Goal: Task Accomplishment & Management: Manage account settings

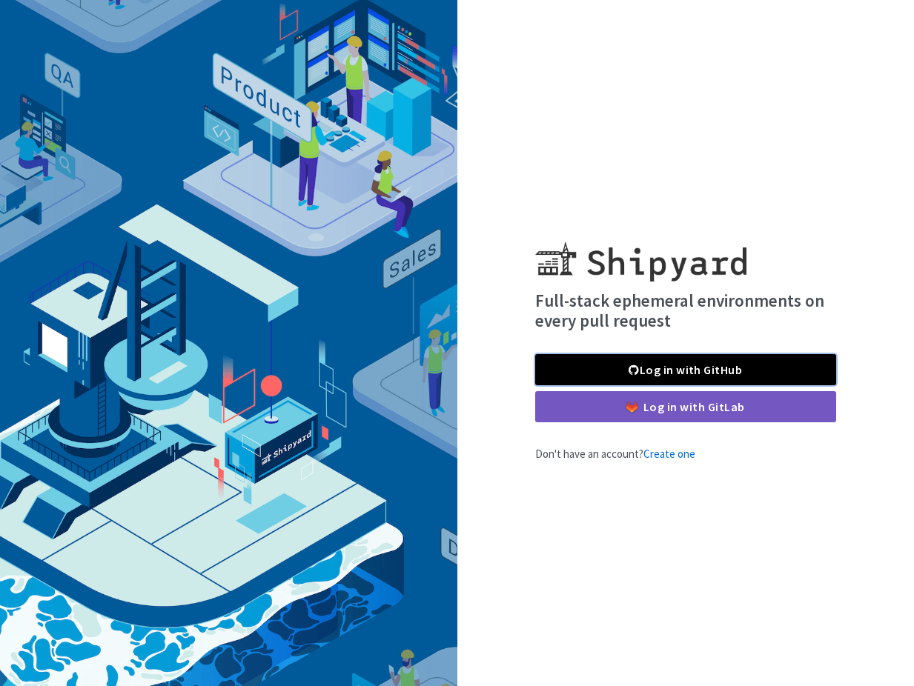
click at [672, 366] on link "Log in with GitHub" at bounding box center [685, 369] width 301 height 31
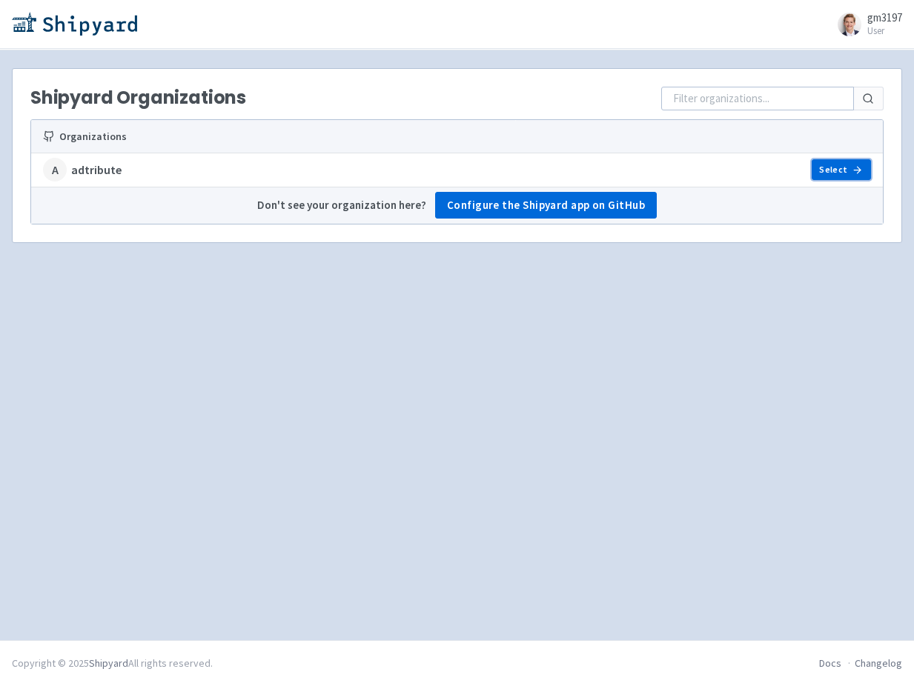
click at [823, 168] on link "Select" at bounding box center [841, 169] width 59 height 21
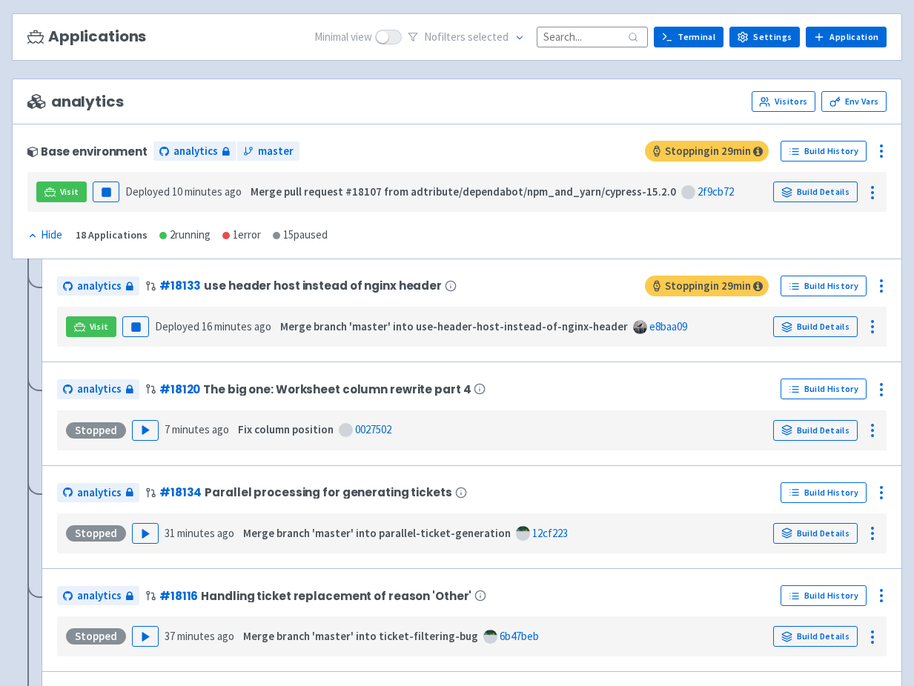
scroll to position [104, 0]
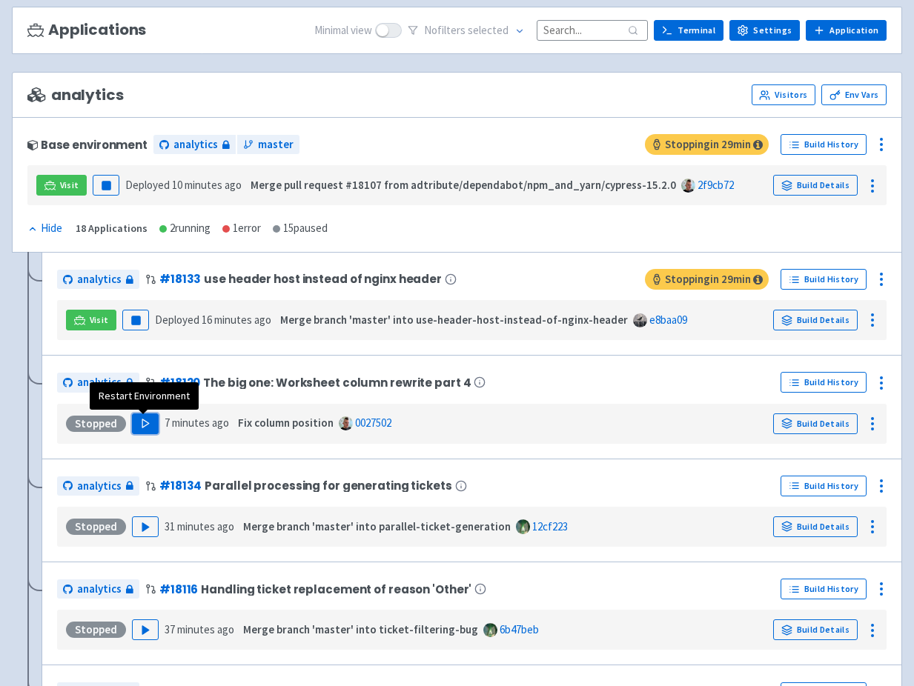
click at [145, 428] on icon "button" at bounding box center [145, 423] width 11 height 11
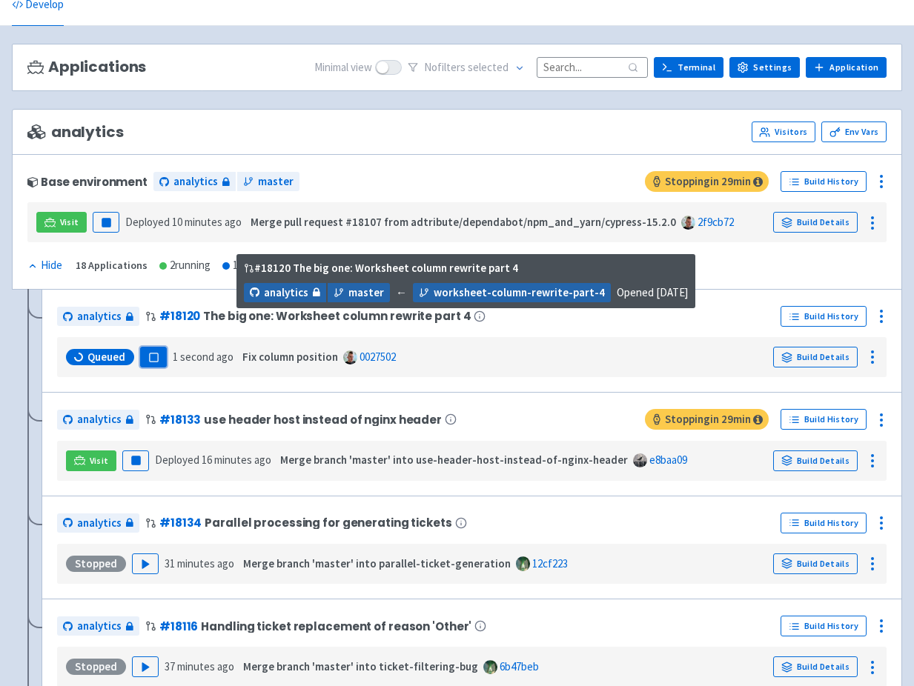
scroll to position [62, 0]
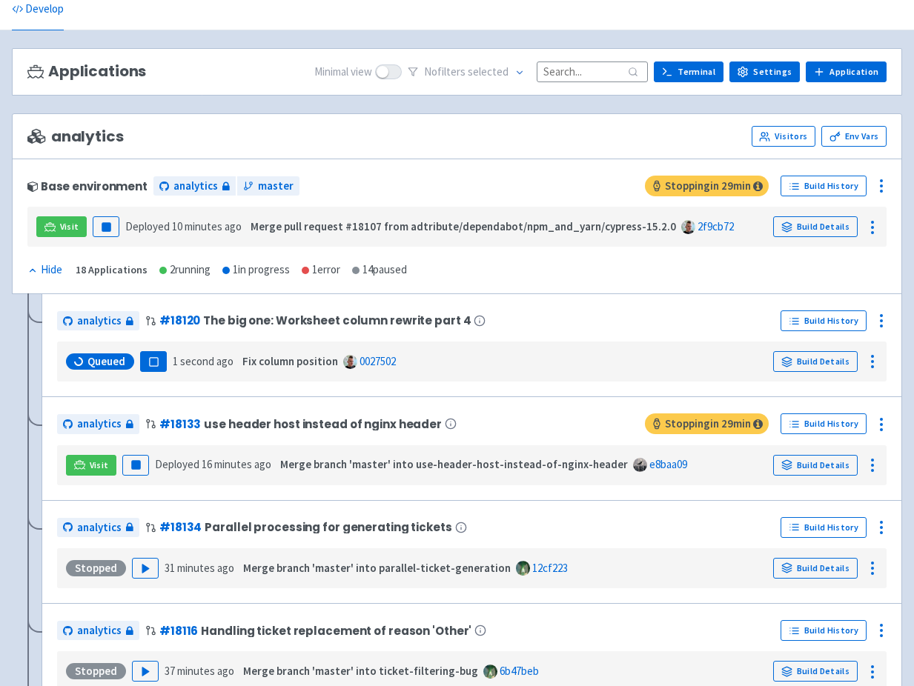
click at [234, 374] on div "Queued Pause 1 second ago Fix column position 0027502 Build Details" at bounding box center [471, 362] width 817 height 28
click at [98, 466] on span "Visit" at bounding box center [99, 466] width 19 height 12
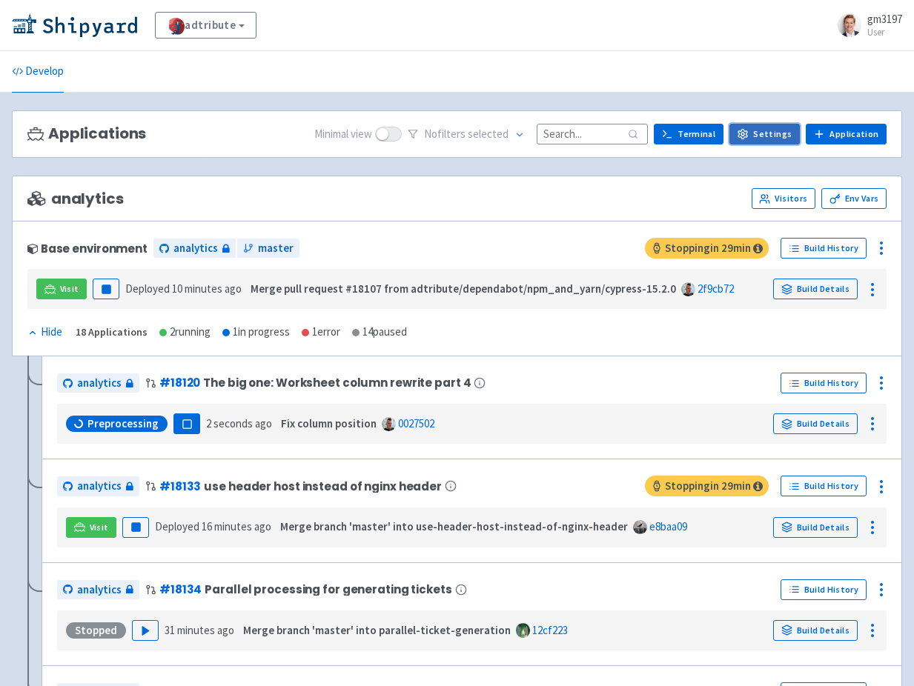
click at [766, 142] on link "Settings" at bounding box center [764, 134] width 70 height 21
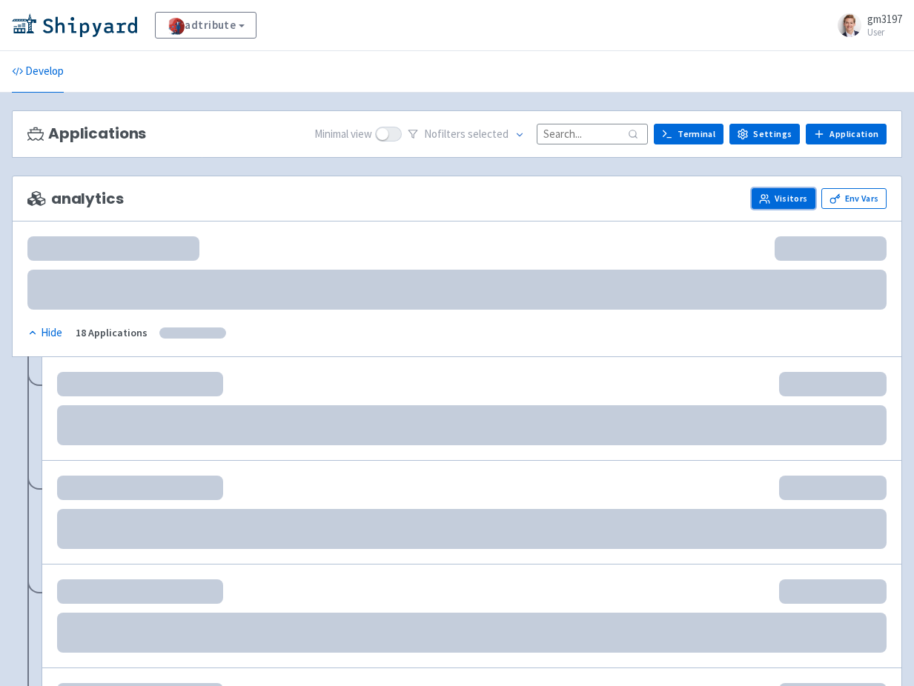
click at [794, 203] on link "Visitors" at bounding box center [784, 198] width 64 height 21
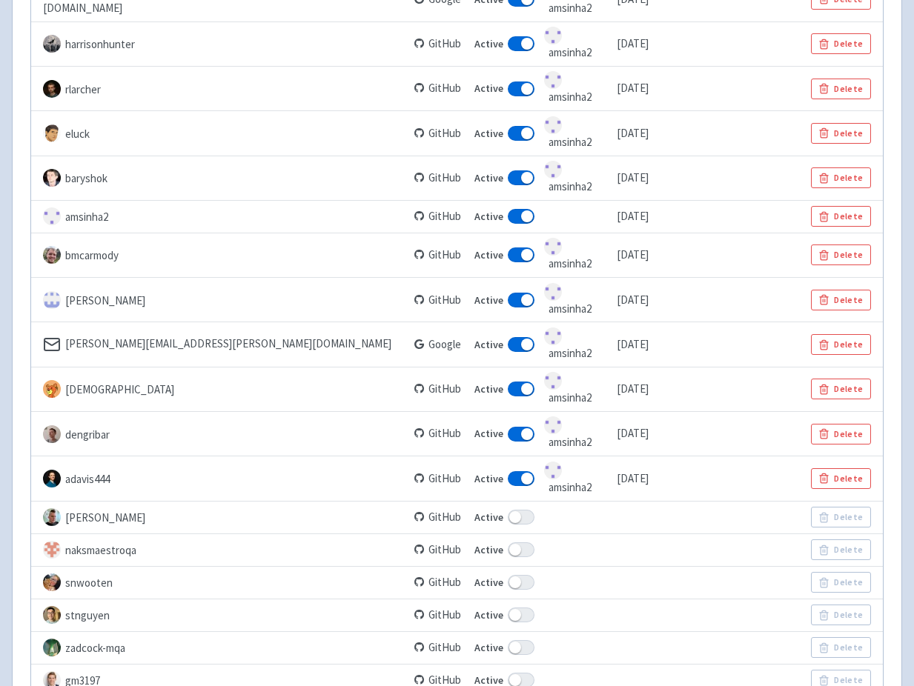
scroll to position [477, 0]
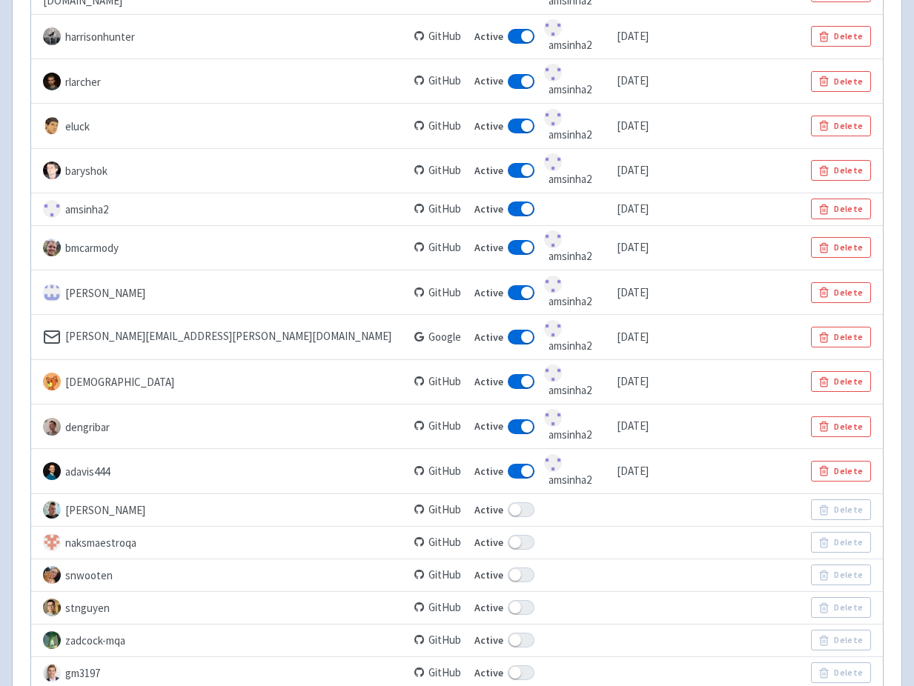
click at [508, 666] on span at bounding box center [521, 673] width 27 height 15
click at [474, 669] on input "Active" at bounding box center [479, 674] width 10 height 10
checkbox input "false"
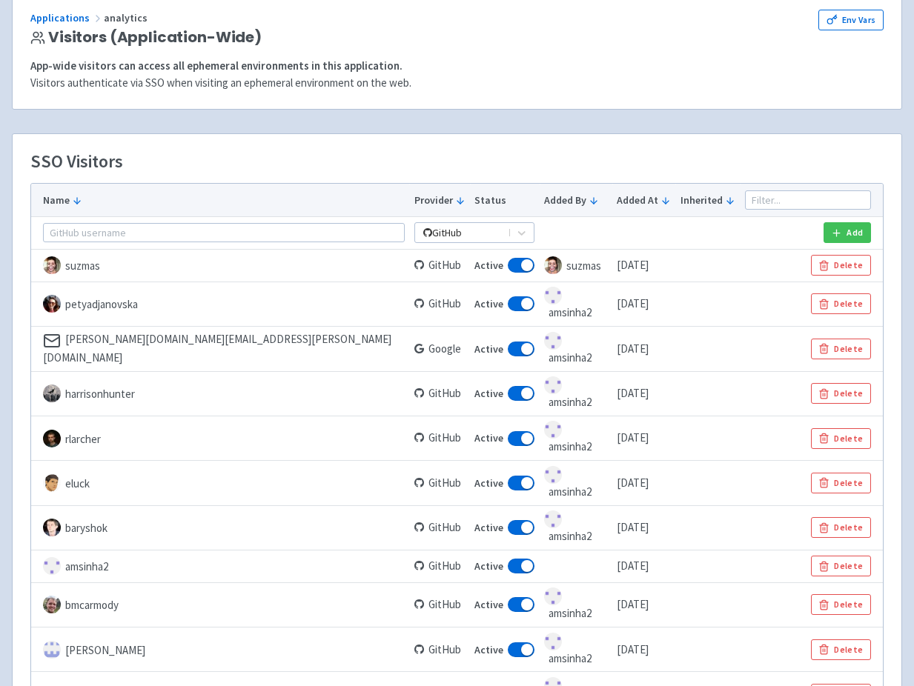
scroll to position [0, 0]
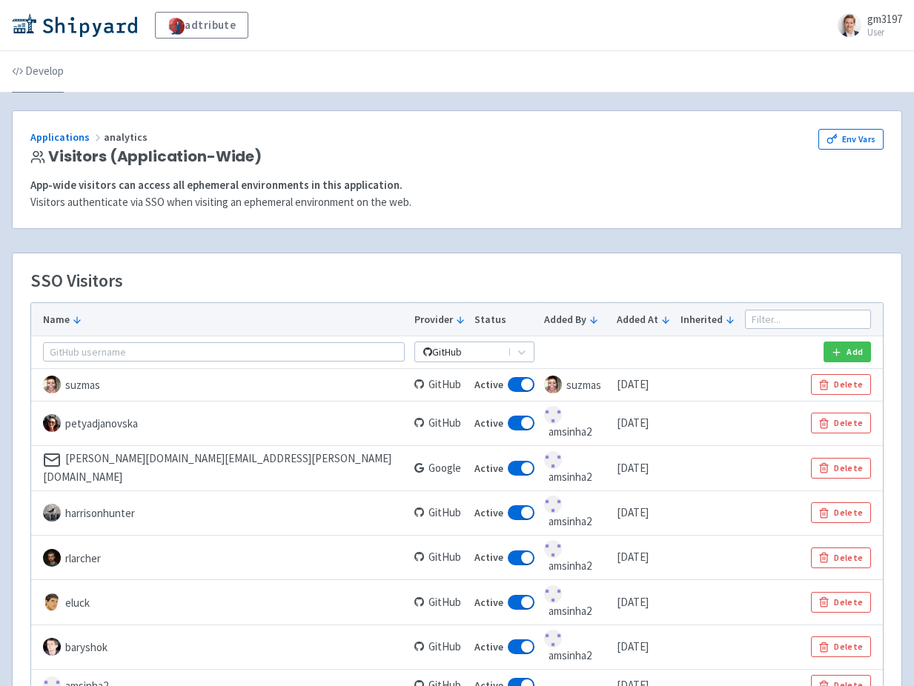
click at [41, 67] on link "Develop" at bounding box center [38, 72] width 52 height 42
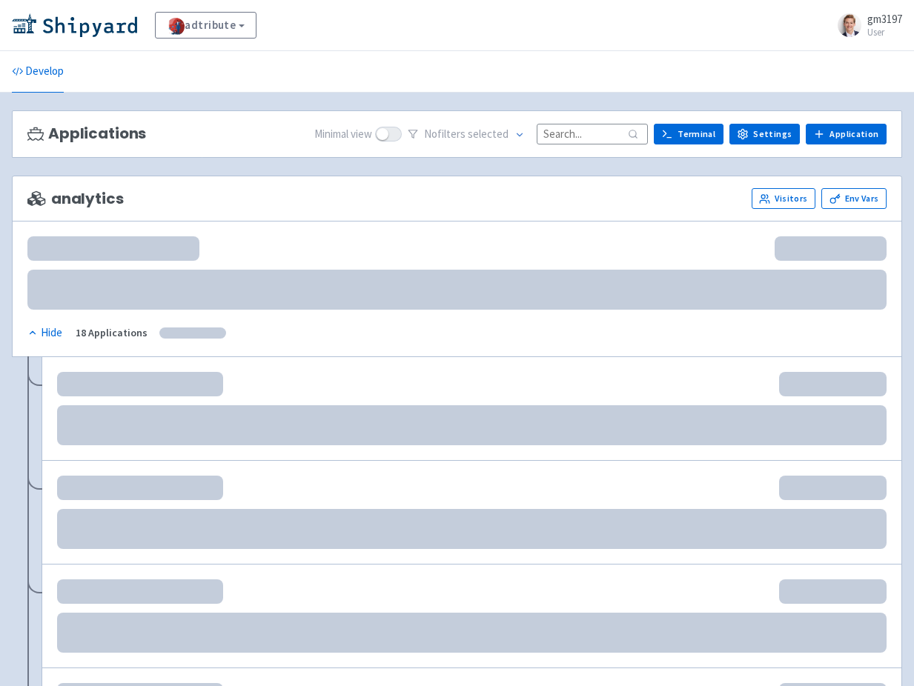
click at [237, 86] on ul "Develop" at bounding box center [457, 71] width 908 height 41
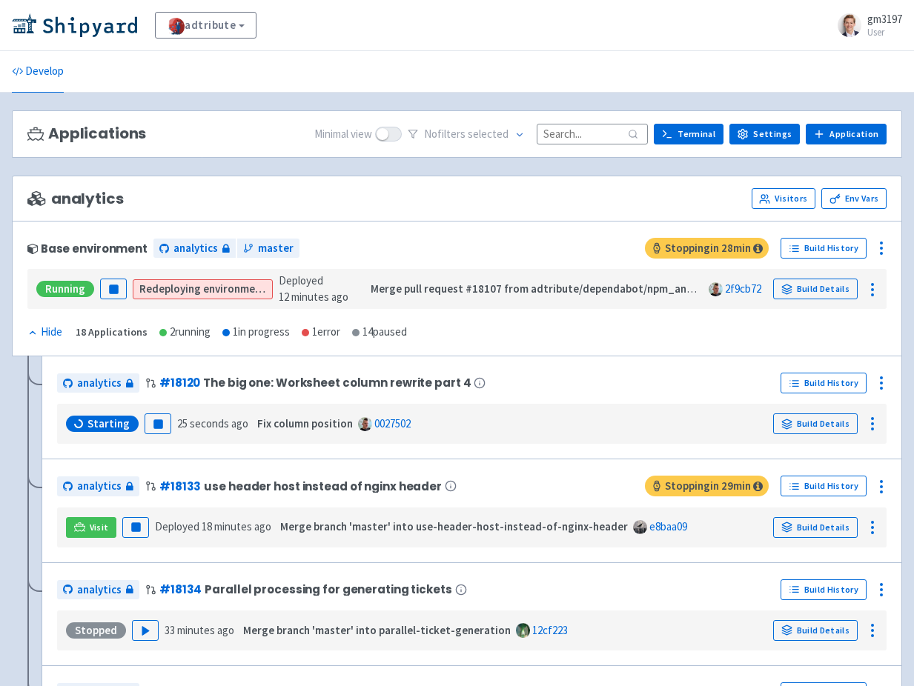
scroll to position [10, 0]
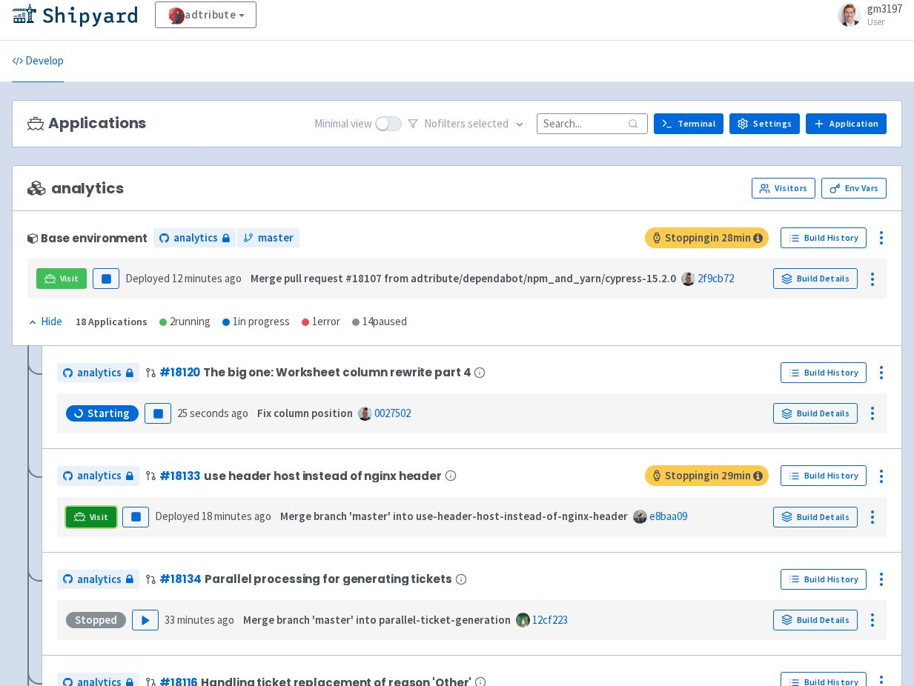
click at [99, 520] on span "Visit" at bounding box center [99, 517] width 19 height 12
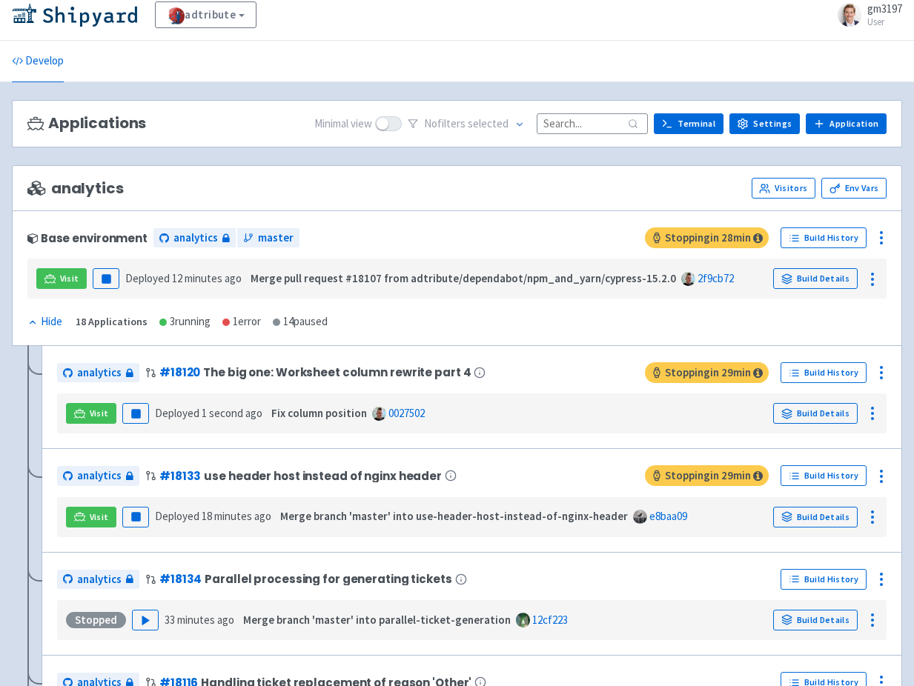
click at [118, 414] on div "Visit Pause Deployed 1 second ago Fix column position 0027502 Build Details" at bounding box center [471, 413] width 817 height 28
click at [93, 411] on span "Visit" at bounding box center [99, 414] width 19 height 12
click at [779, 182] on link "Visitors" at bounding box center [784, 188] width 64 height 21
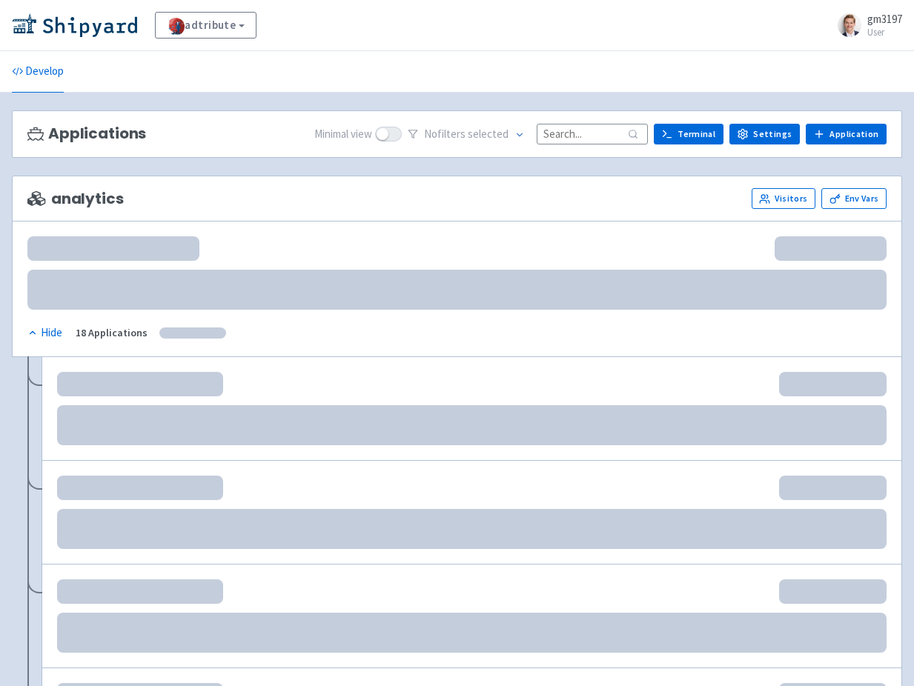
scroll to position [10, 0]
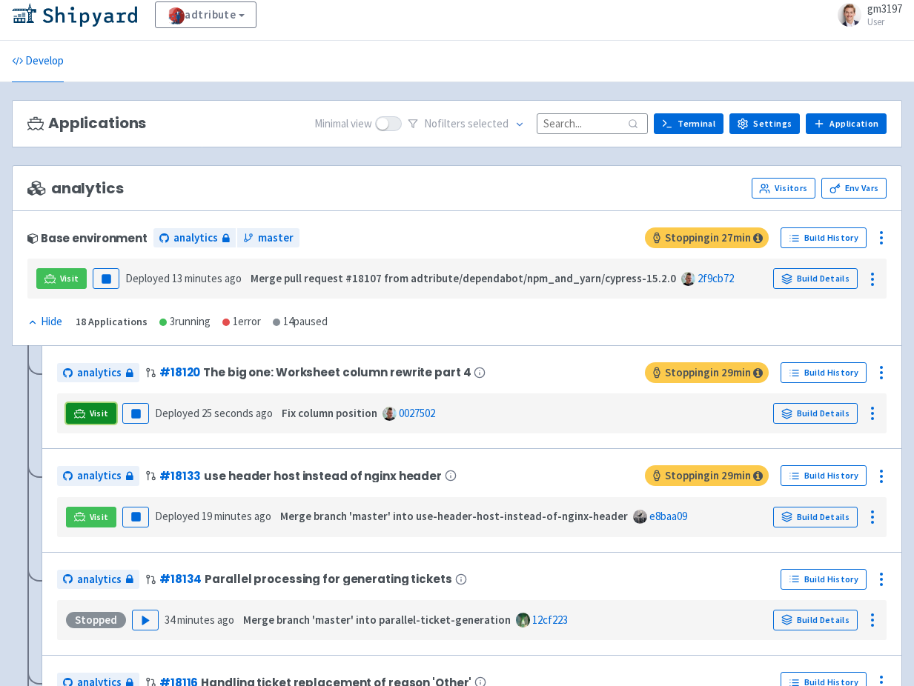
click at [98, 414] on span "Visit" at bounding box center [99, 414] width 19 height 12
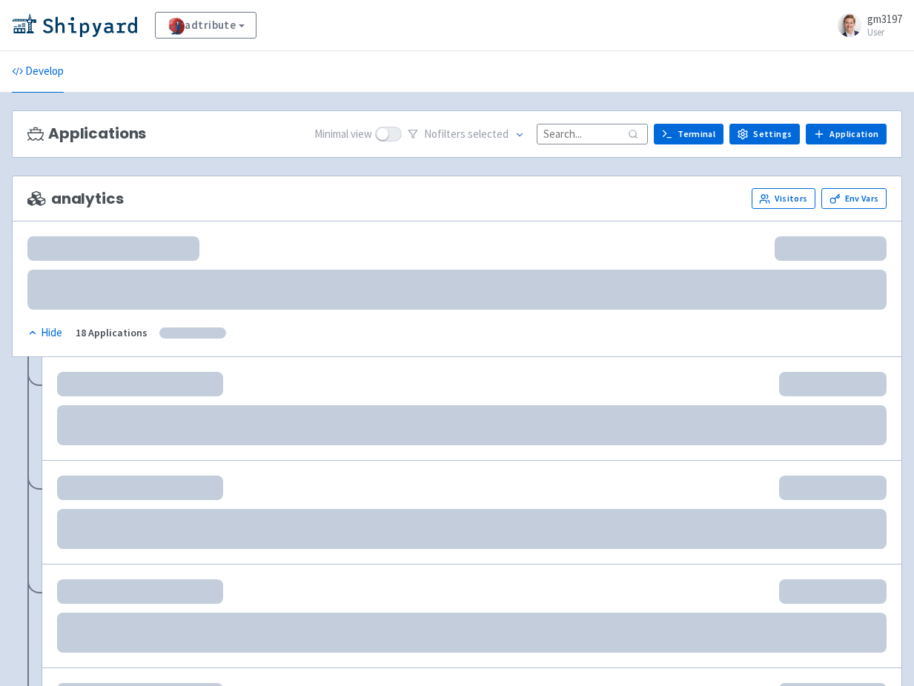
scroll to position [10, 0]
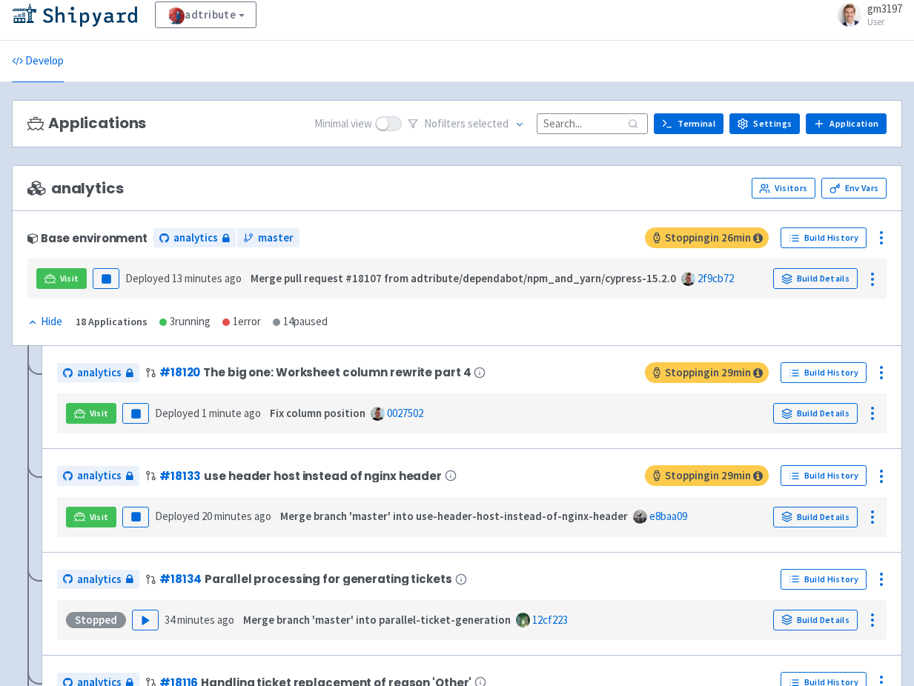
click at [89, 427] on div "Visit Pause Deployed 1 minute ago Fix column position 0027502 Build Details" at bounding box center [471, 413] width 817 height 28
click at [87, 419] on link "Visit" at bounding box center [91, 413] width 50 height 21
click at [771, 194] on link "Visitors" at bounding box center [784, 188] width 64 height 21
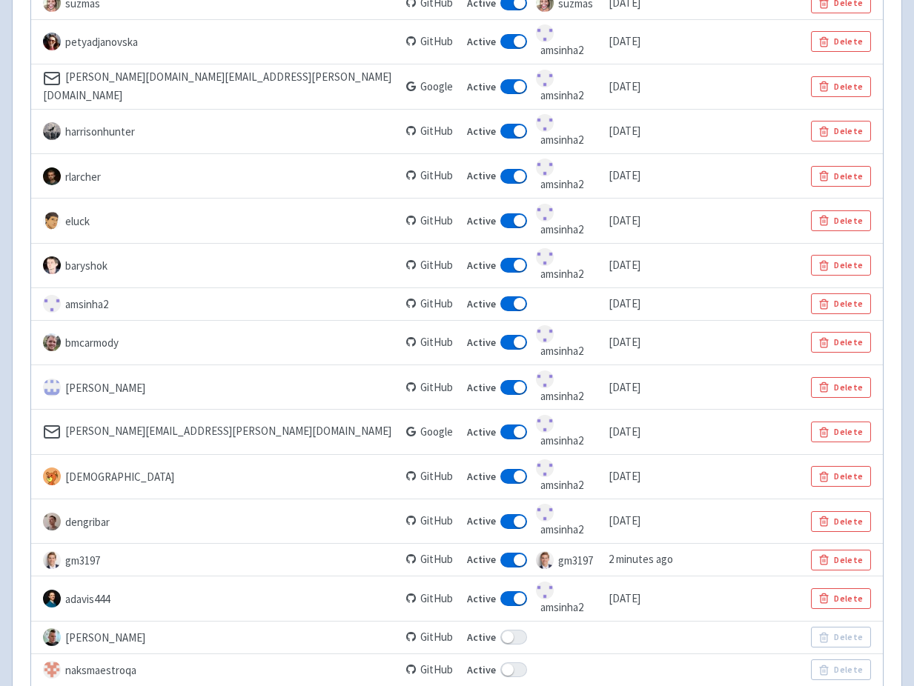
scroll to position [388, 0]
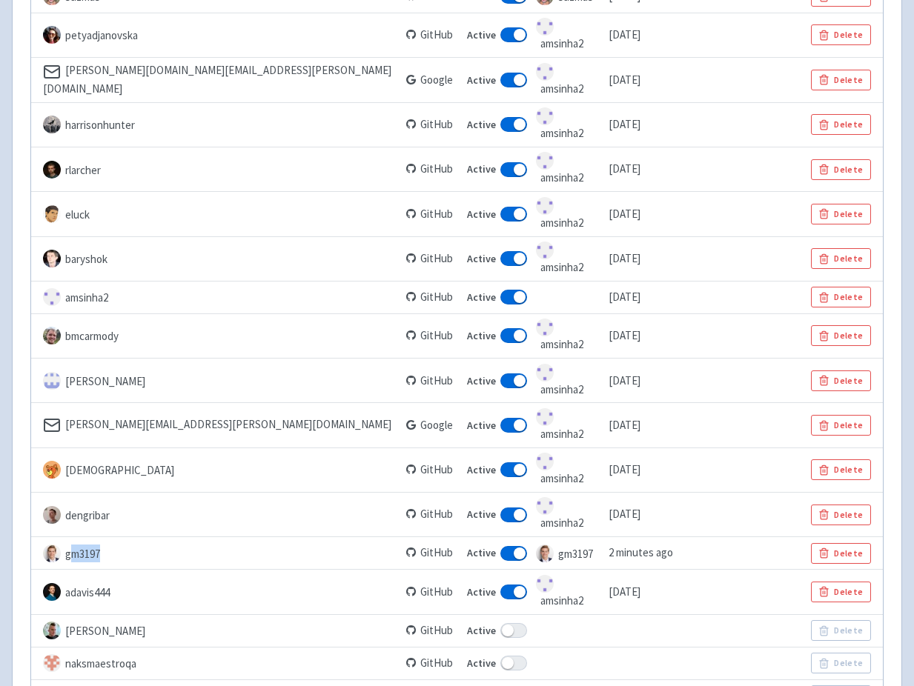
drag, startPoint x: 71, startPoint y: 415, endPoint x: 195, endPoint y: 417, distance: 123.8
click at [193, 537] on td "gm3197" at bounding box center [216, 553] width 371 height 33
click at [195, 537] on td "gm3197" at bounding box center [216, 553] width 371 height 33
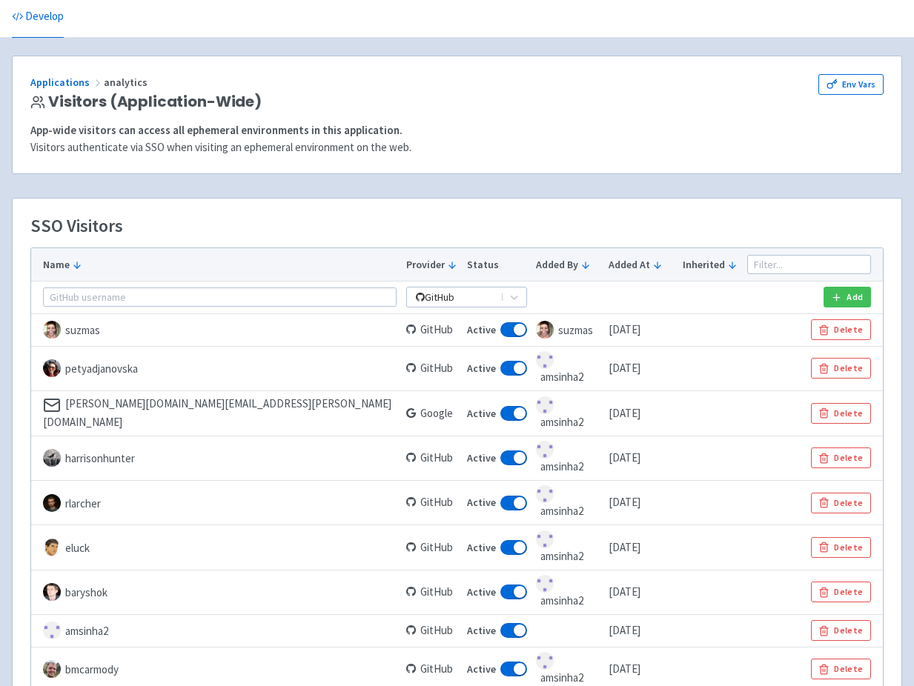
scroll to position [0, 0]
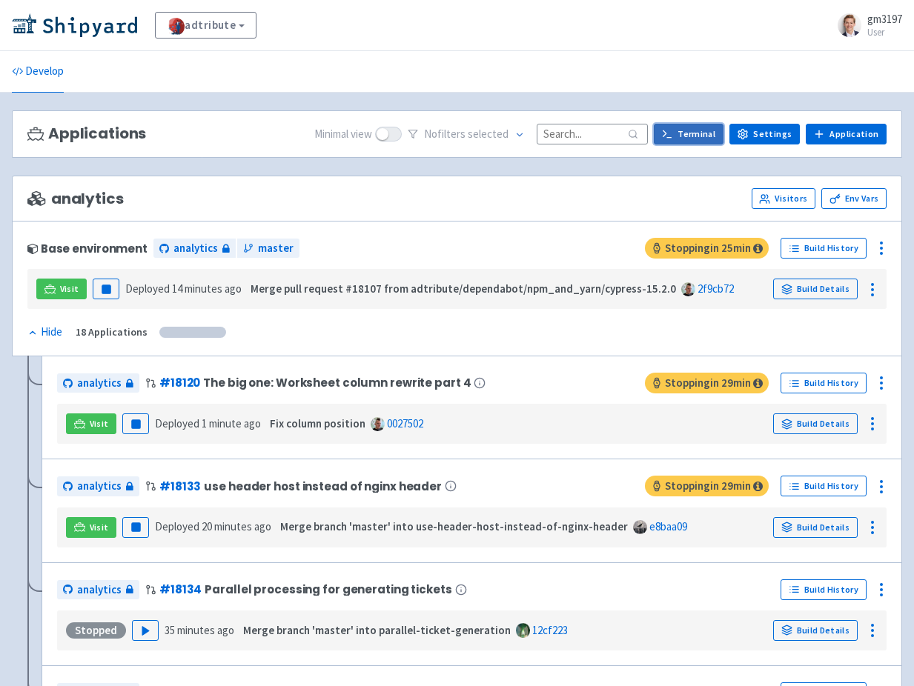
click at [684, 142] on link "Terminal" at bounding box center [689, 134] width 70 height 21
click at [758, 129] on link "Settings" at bounding box center [764, 134] width 70 height 21
click at [830, 199] on circle at bounding box center [832, 200] width 5 height 5
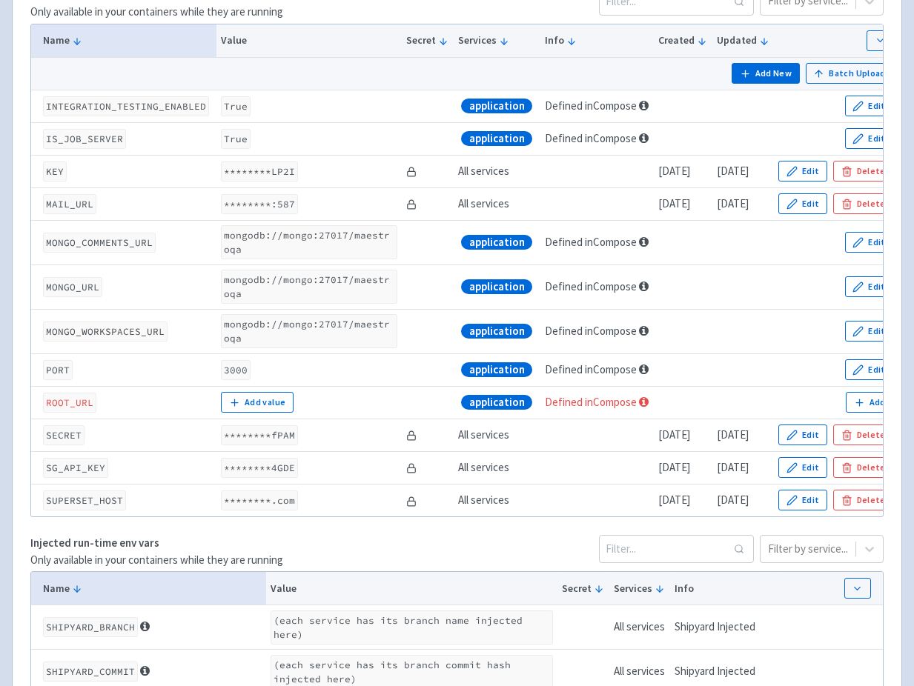
scroll to position [325, 0]
